Goal: Task Accomplishment & Management: Use online tool/utility

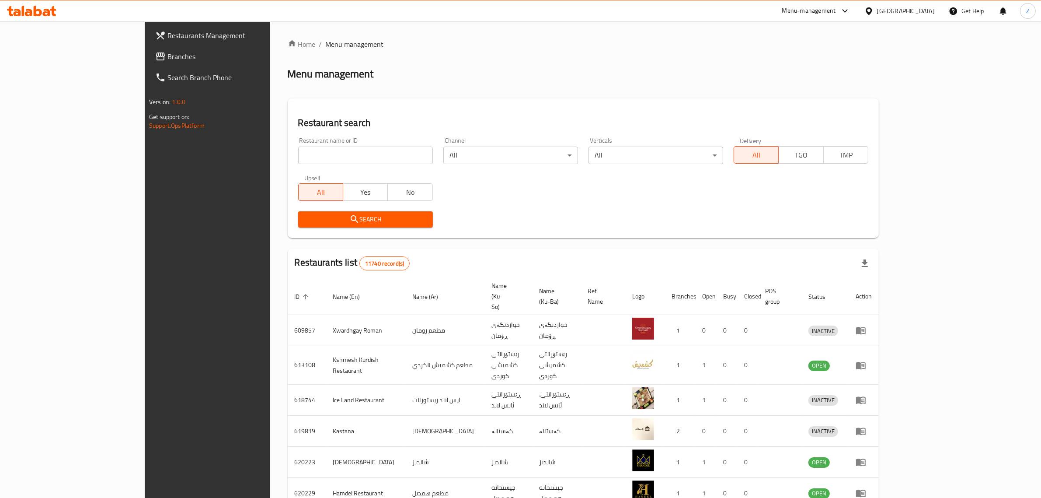
click at [298, 149] on input "search" at bounding box center [365, 155] width 135 height 17
paste input "Machboos [PERSON_NAME]"
type input "Machboos [PERSON_NAME]"
click button "Search" at bounding box center [365, 219] width 135 height 16
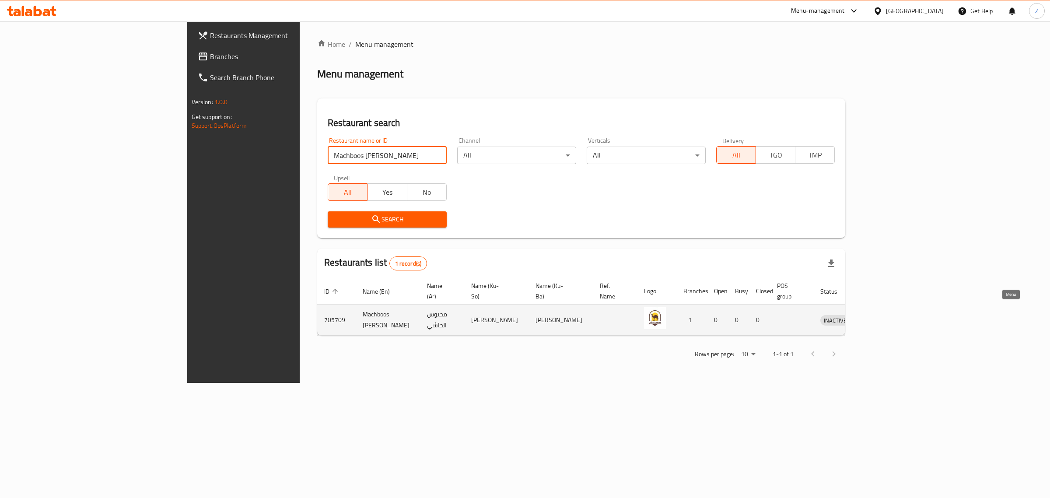
click at [883, 314] on link "enhanced table" at bounding box center [875, 319] width 16 height 10
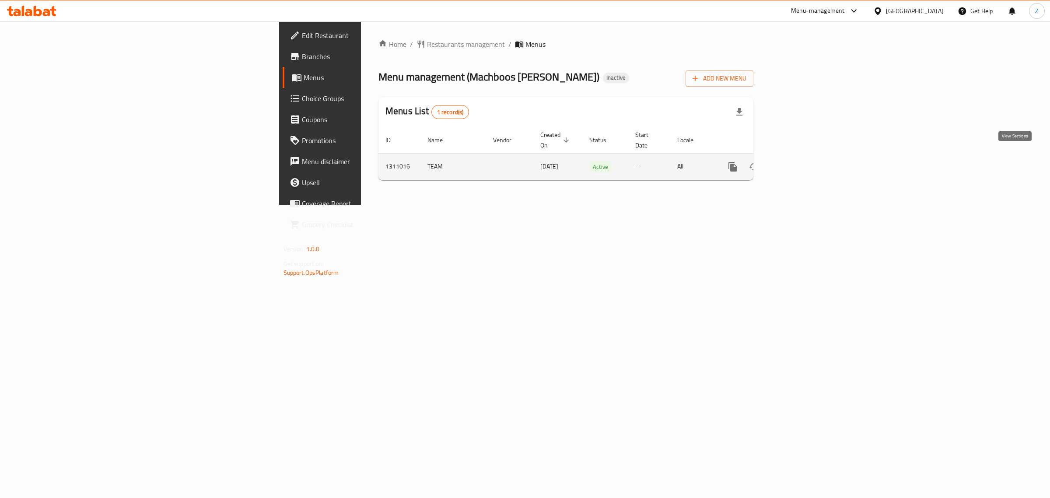
click at [801, 161] on icon "enhanced table" at bounding box center [795, 166] width 10 height 10
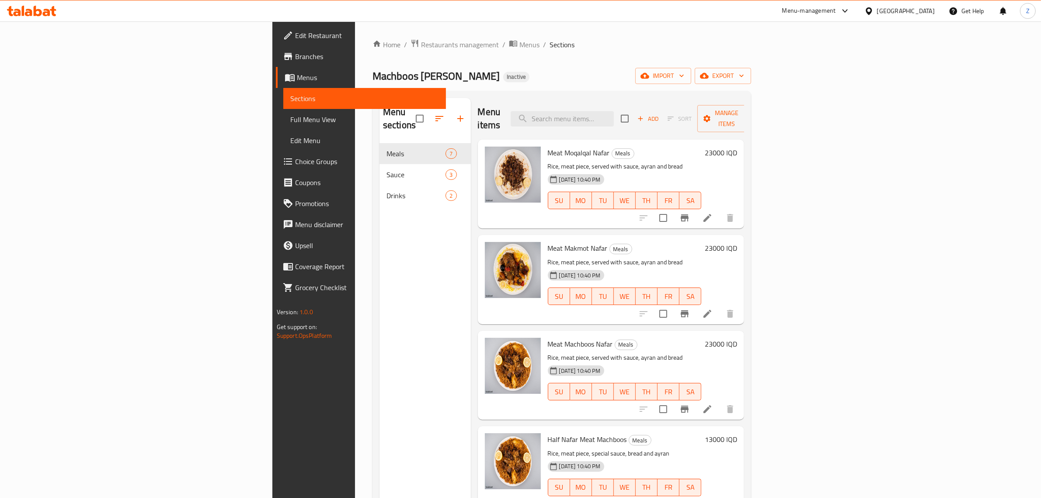
click at [720, 210] on li at bounding box center [707, 218] width 24 height 16
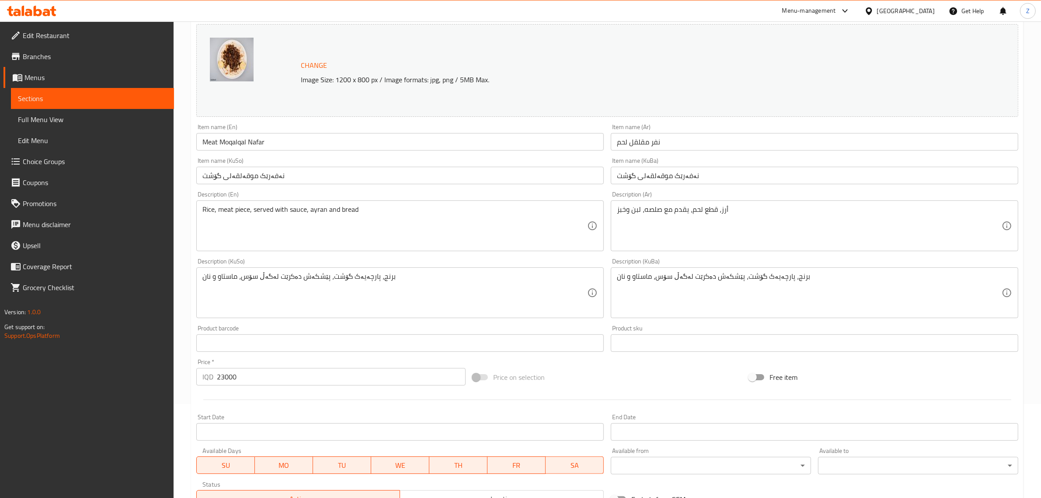
scroll to position [109, 0]
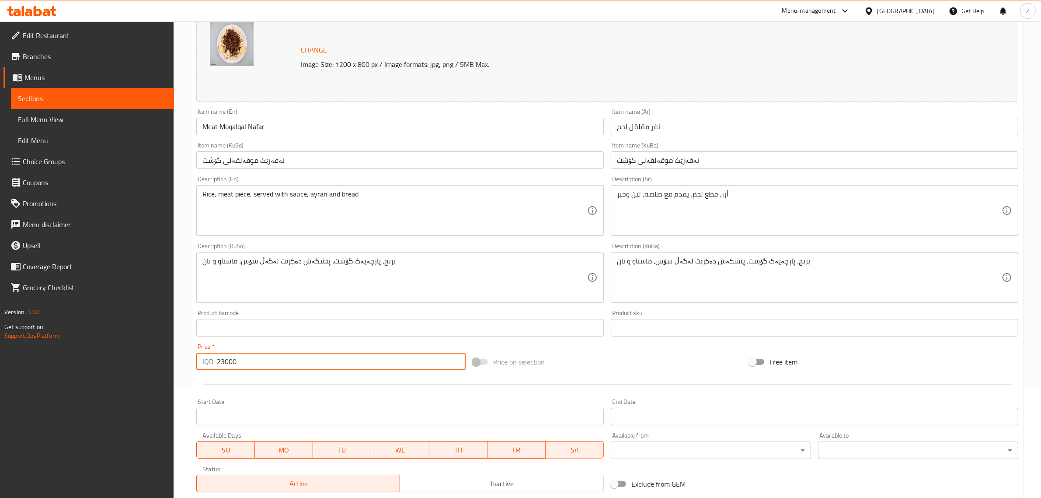
click at [298, 355] on input "23000" at bounding box center [341, 360] width 249 height 17
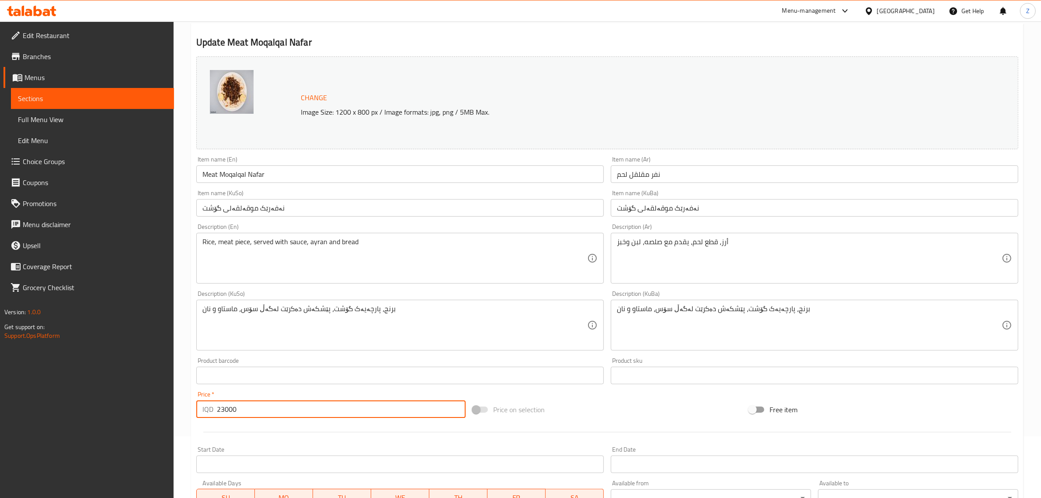
scroll to position [0, 0]
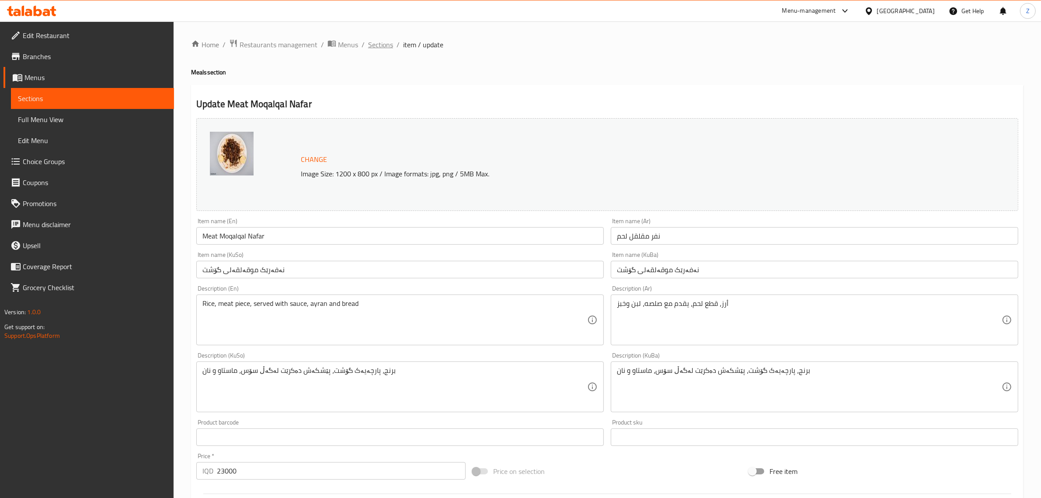
click at [388, 44] on span "Sections" at bounding box center [380, 44] width 25 height 10
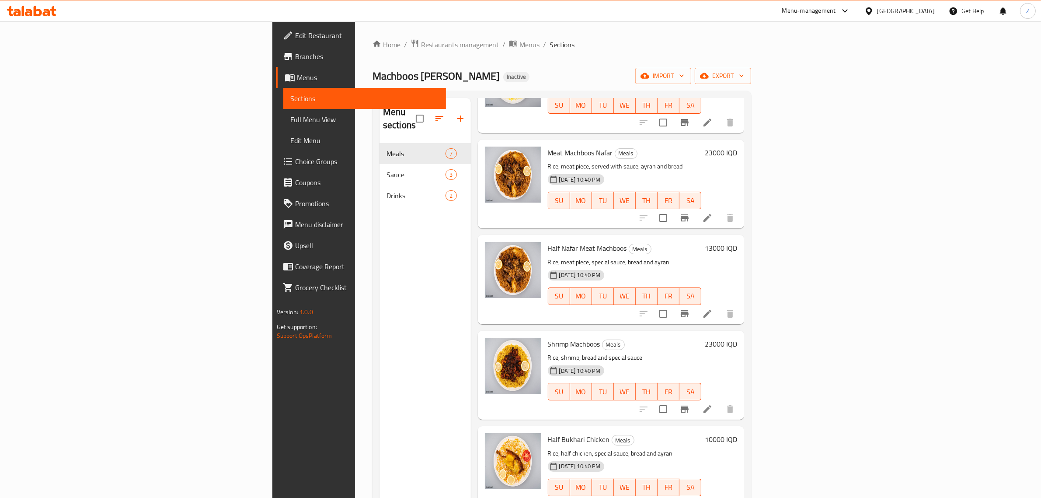
scroll to position [192, 0]
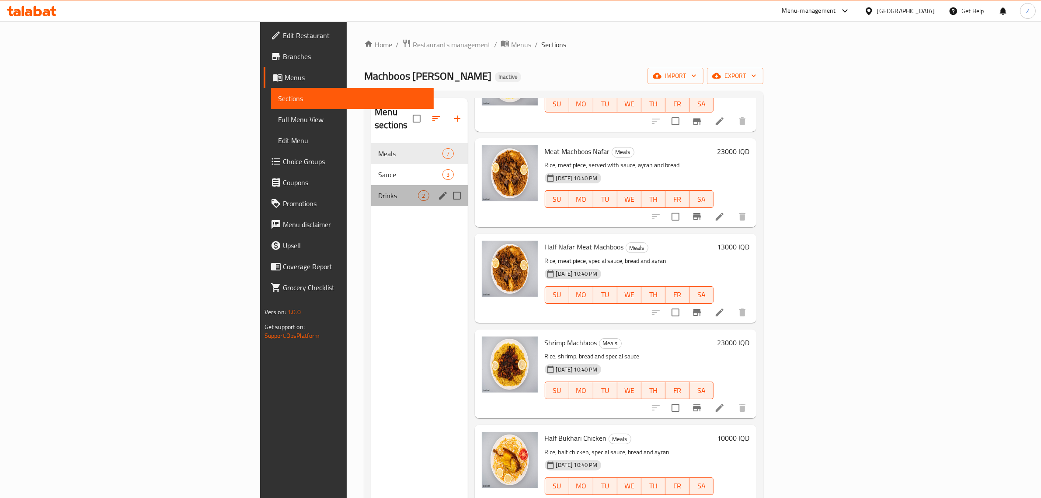
click at [371, 192] on div "Drinks 2" at bounding box center [419, 195] width 96 height 21
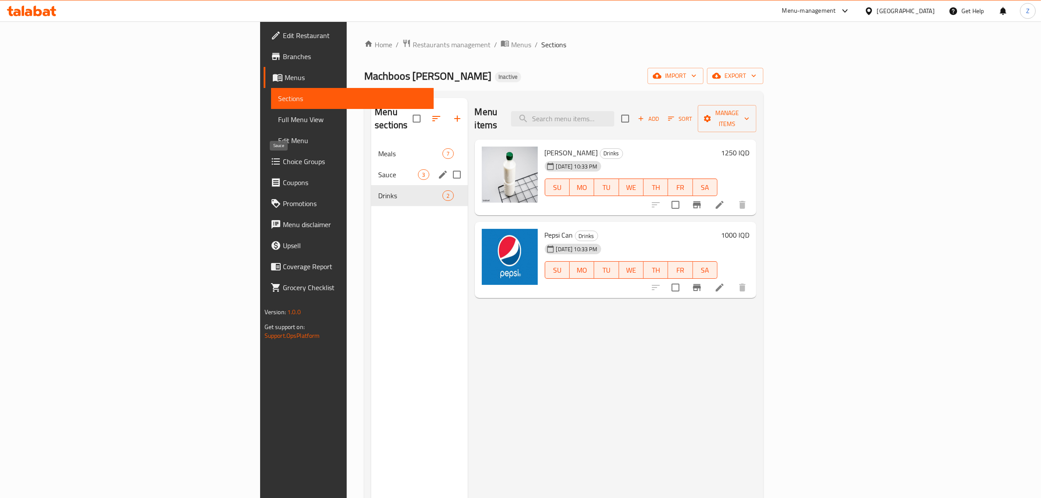
click at [378, 169] on span "Sauce" at bounding box center [398, 174] width 40 height 10
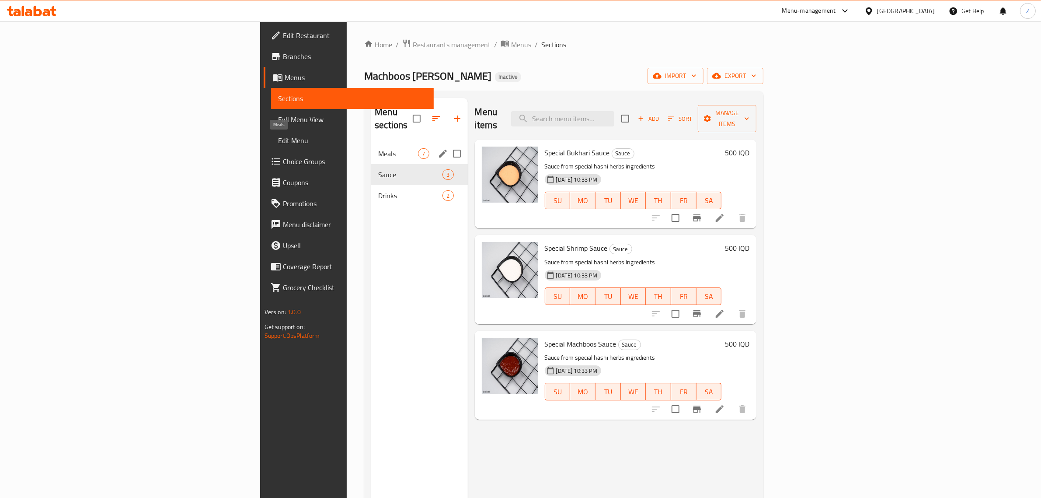
click at [378, 148] on span "Meals" at bounding box center [398, 153] width 40 height 10
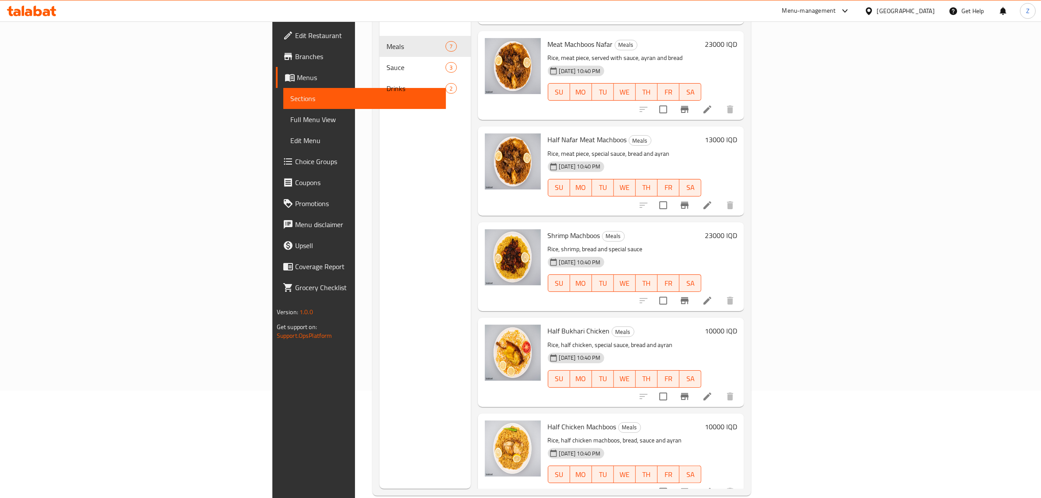
scroll to position [123, 0]
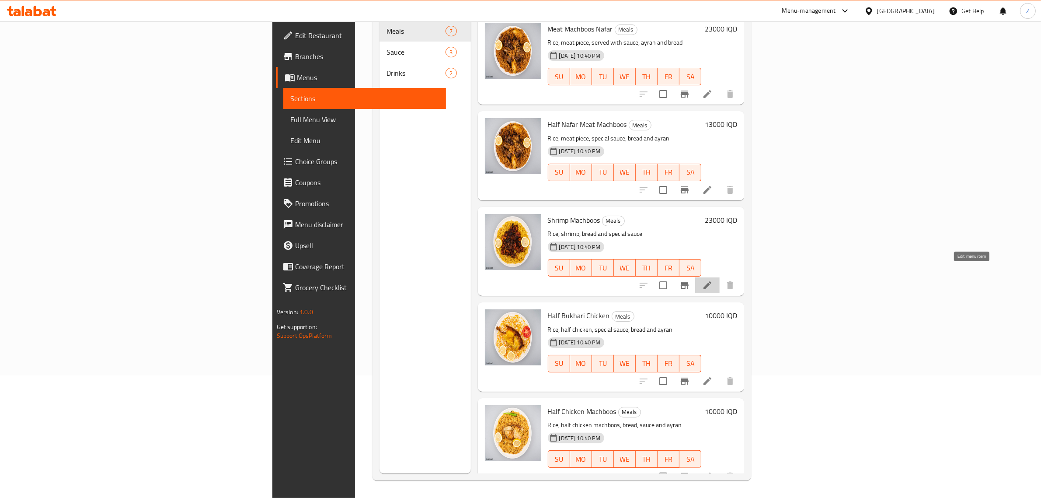
click at [713, 280] on icon at bounding box center [707, 285] width 10 height 10
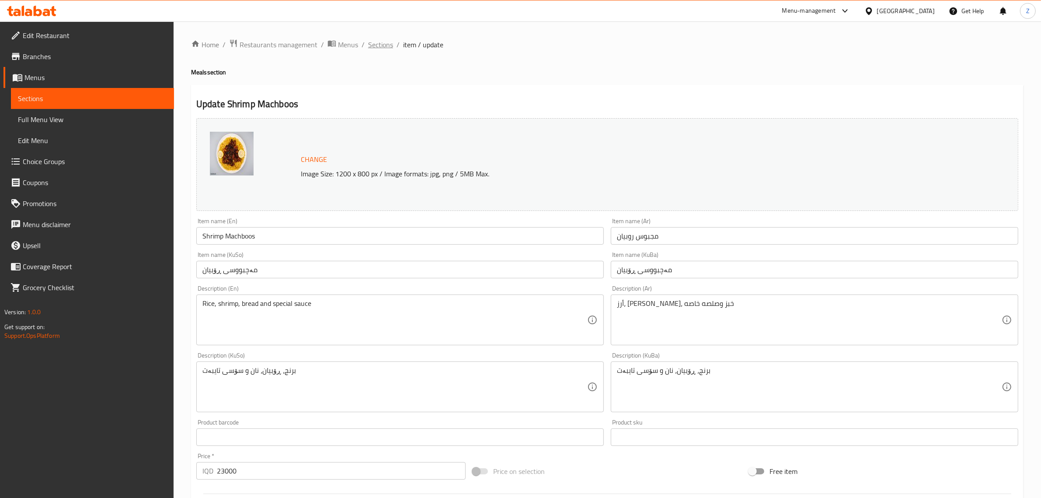
click at [389, 45] on span "Sections" at bounding box center [380, 44] width 25 height 10
